Goal: Information Seeking & Learning: Learn about a topic

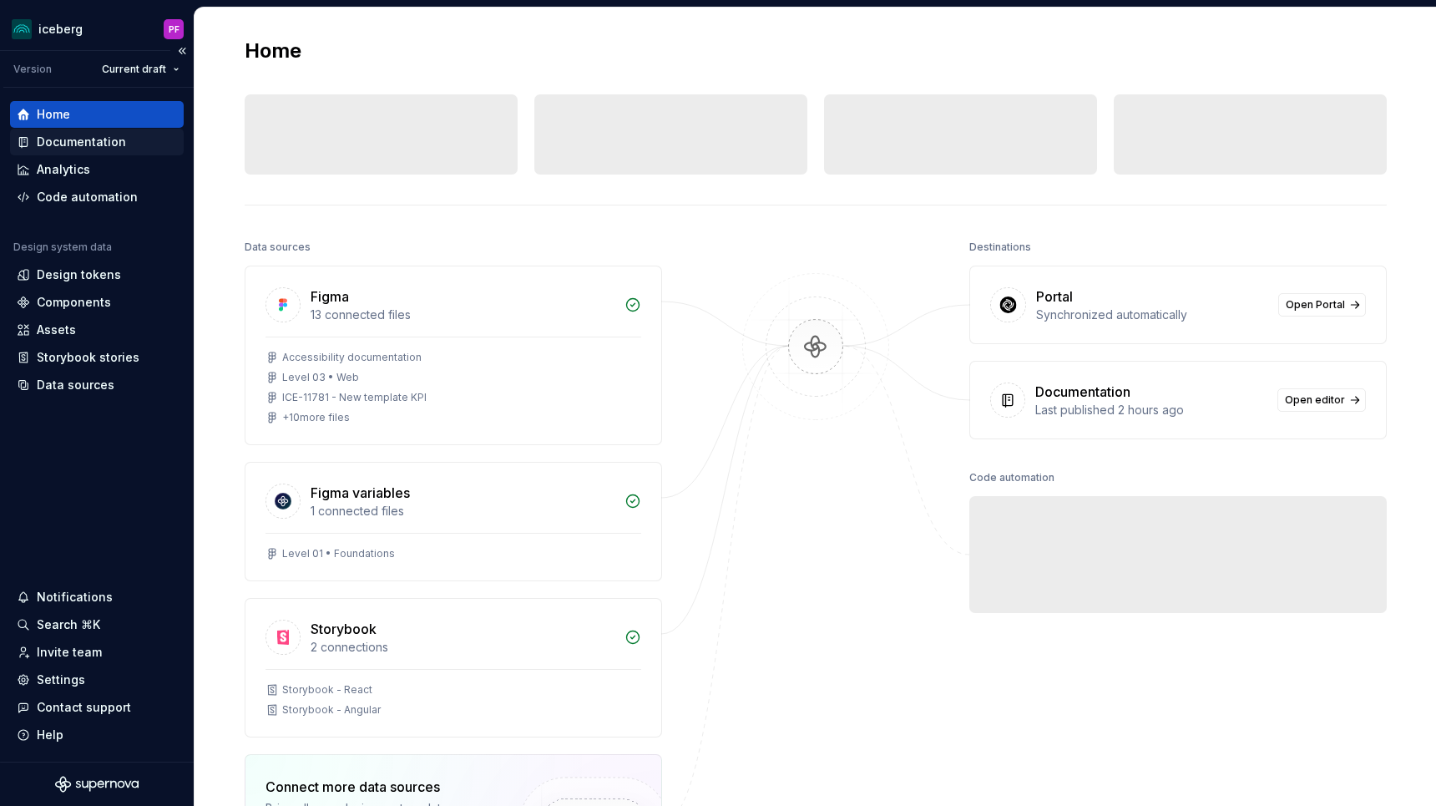
click at [83, 144] on div "Documentation" at bounding box center [81, 142] width 89 height 17
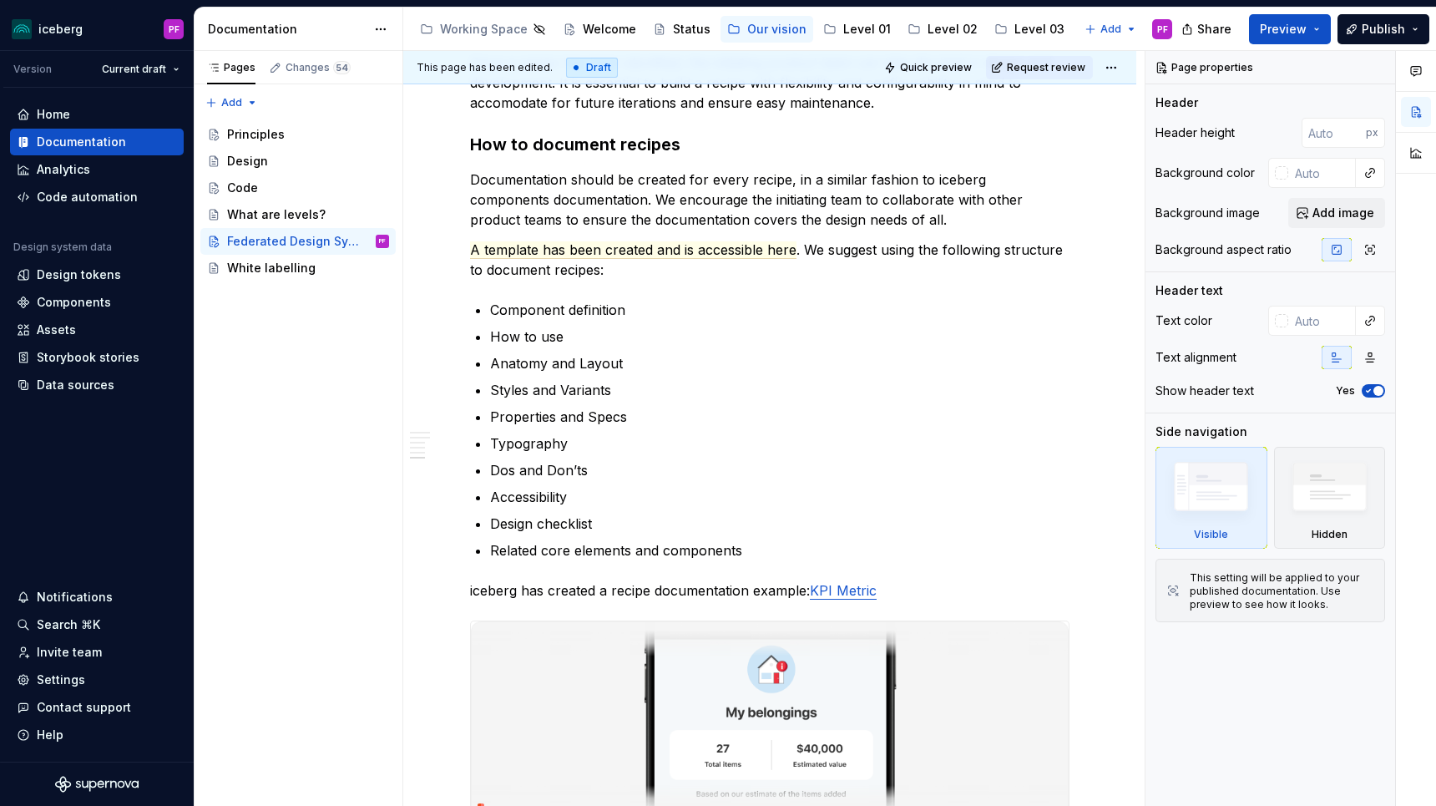
scroll to position [2680, 0]
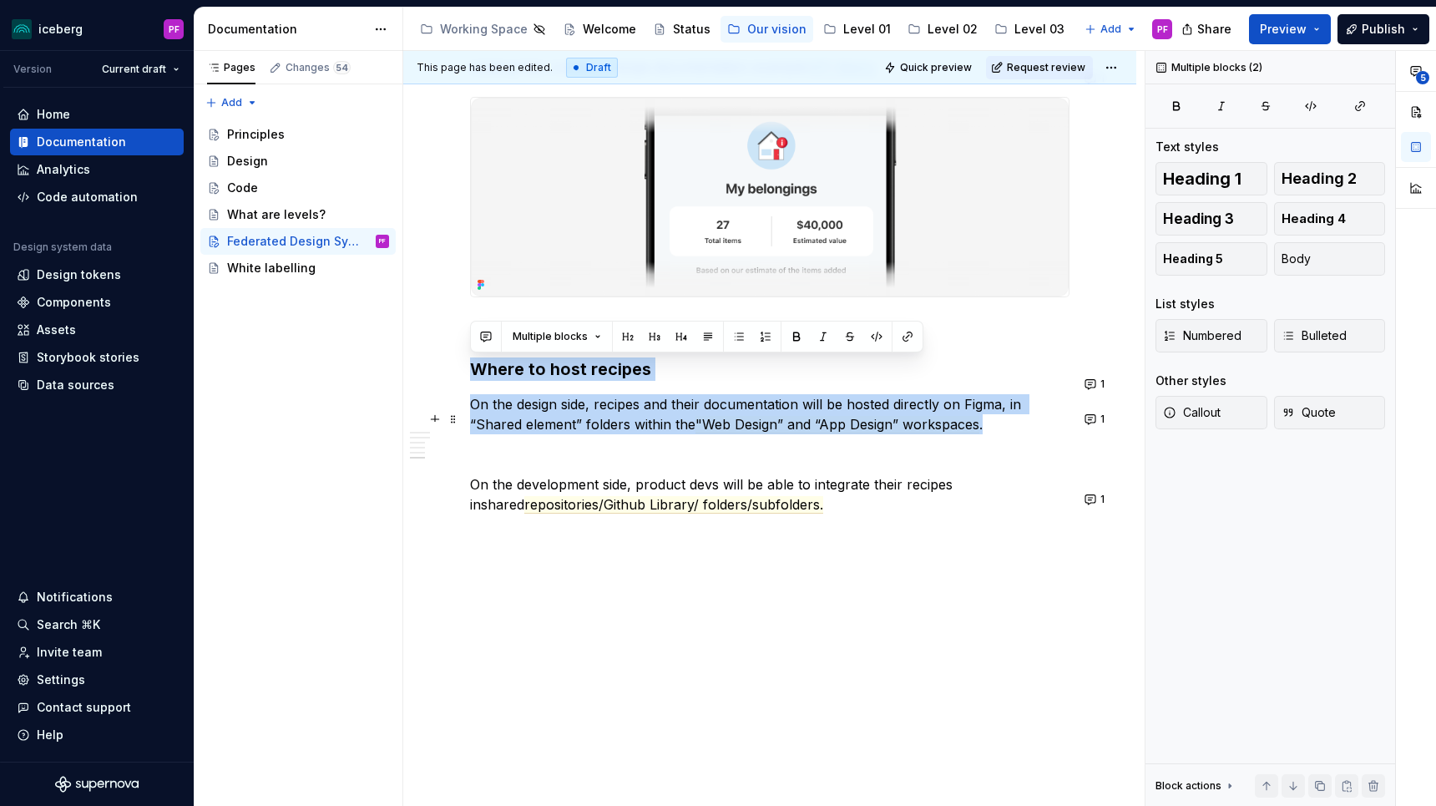
drag, startPoint x: 471, startPoint y: 373, endPoint x: 1010, endPoint y: 422, distance: 541.6
copy div "Where to host recipes On the design side, recipes and their documentation will …"
click at [554, 425] on p "On the design side, recipes and their documentation will be hosted directly on …" at bounding box center [769, 414] width 599 height 40
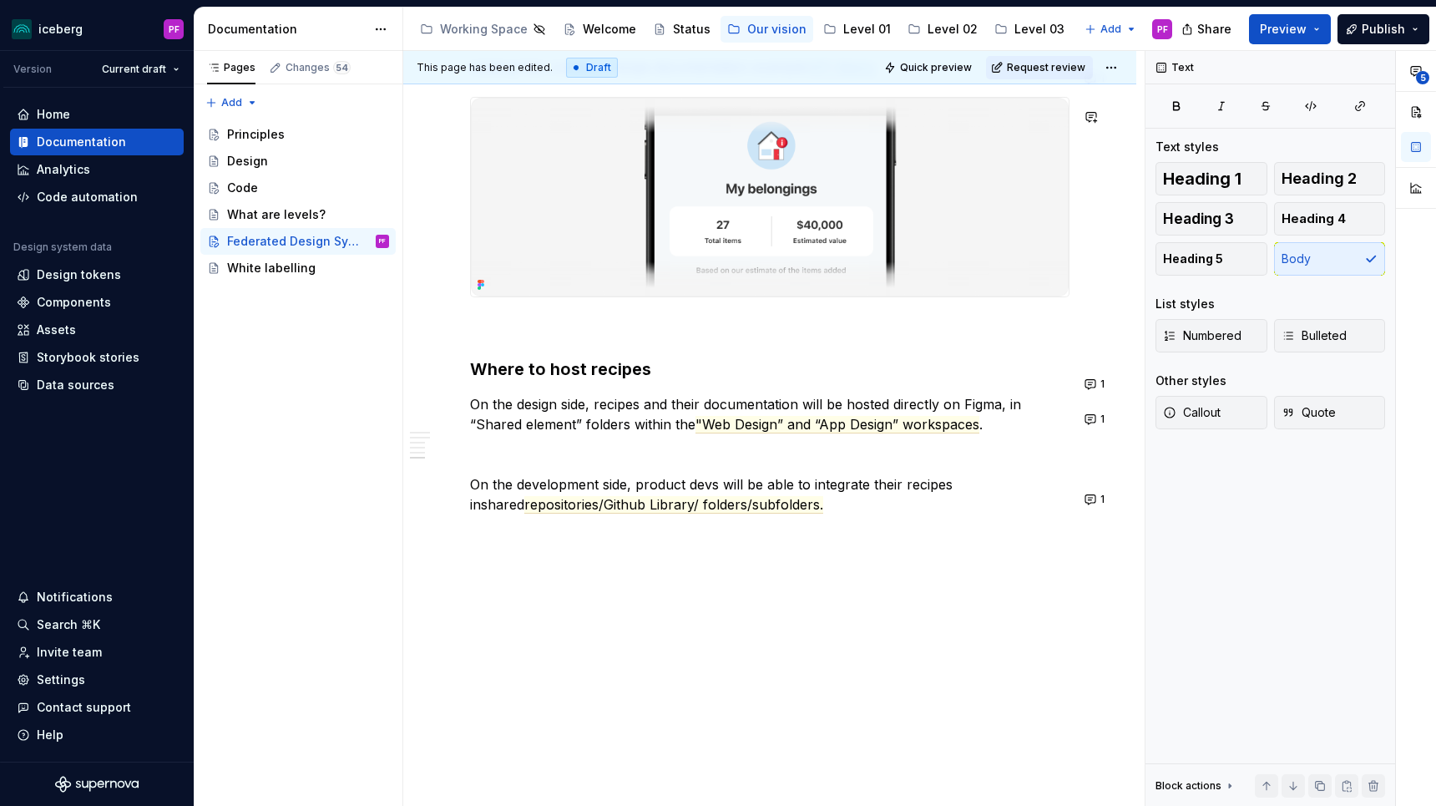
type textarea "*"
